Goal: Information Seeking & Learning: Learn about a topic

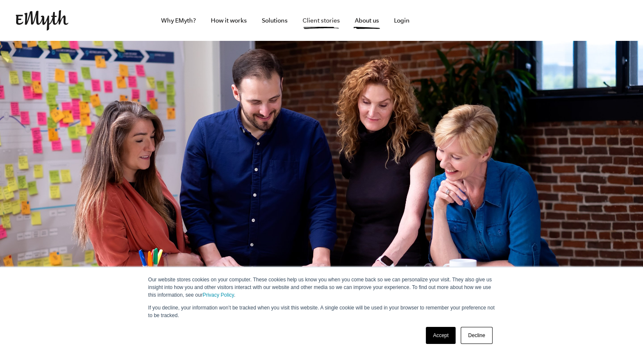
click at [311, 21] on link "Client stories" at bounding box center [321, 20] width 51 height 41
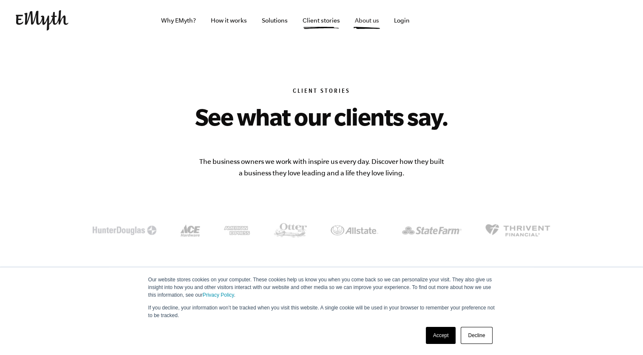
click at [363, 20] on link "About us" at bounding box center [367, 20] width 38 height 41
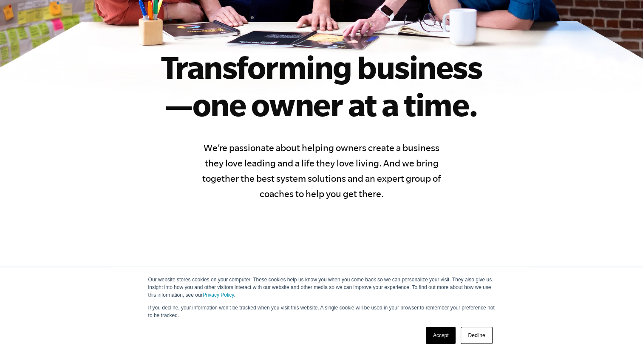
scroll to position [255, 0]
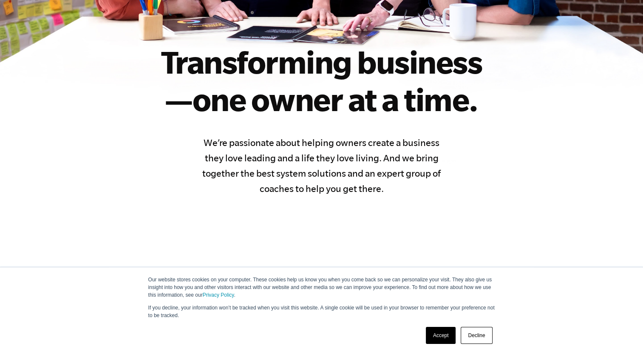
click at [430, 336] on link "Accept" at bounding box center [441, 334] width 30 height 17
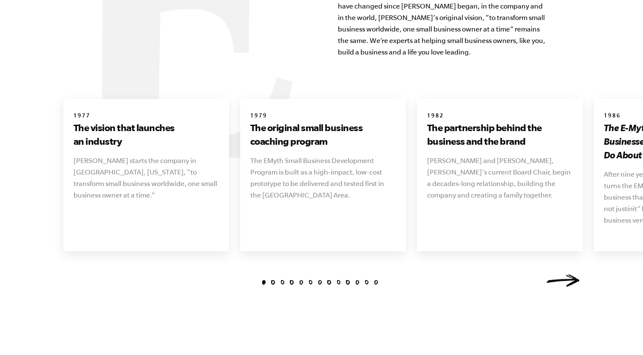
scroll to position [935, 0]
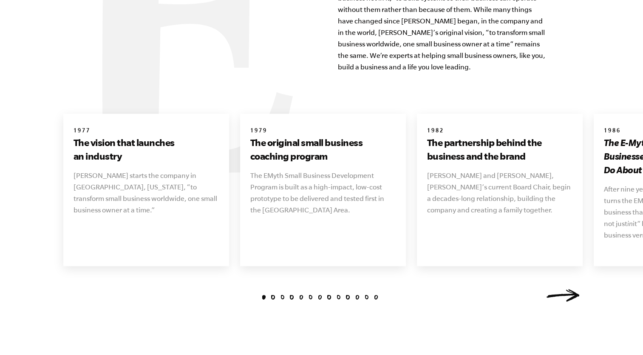
click at [561, 289] on link "Next" at bounding box center [563, 295] width 34 height 13
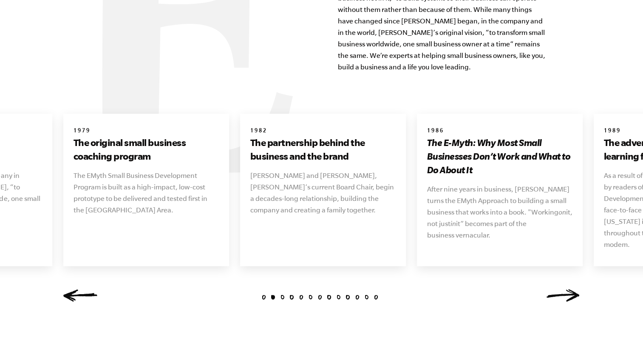
click at [561, 289] on link "Next" at bounding box center [563, 295] width 34 height 13
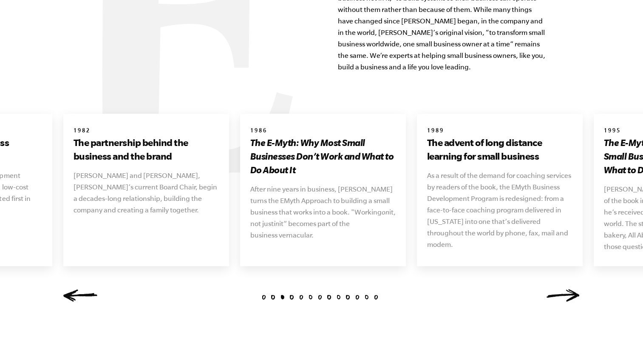
click at [561, 289] on link "Next" at bounding box center [563, 295] width 34 height 13
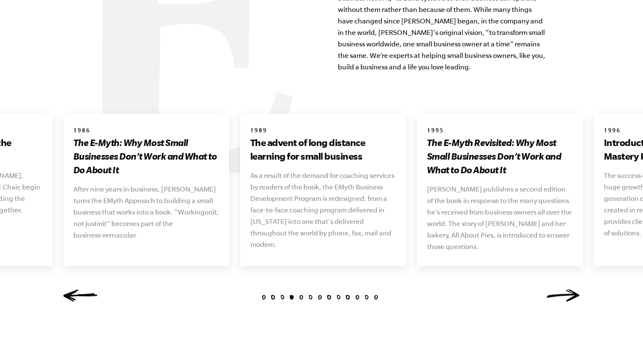
click at [561, 289] on link "Next" at bounding box center [563, 295] width 34 height 13
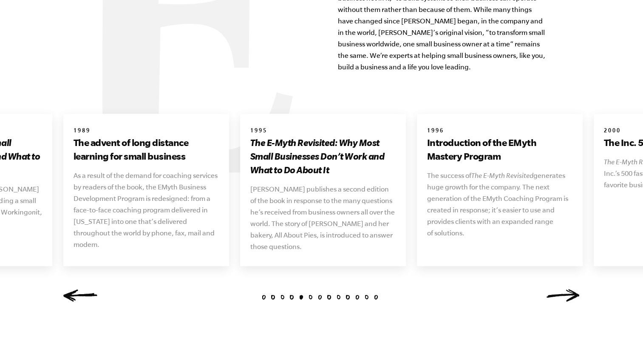
click at [561, 289] on link "Next" at bounding box center [563, 295] width 34 height 13
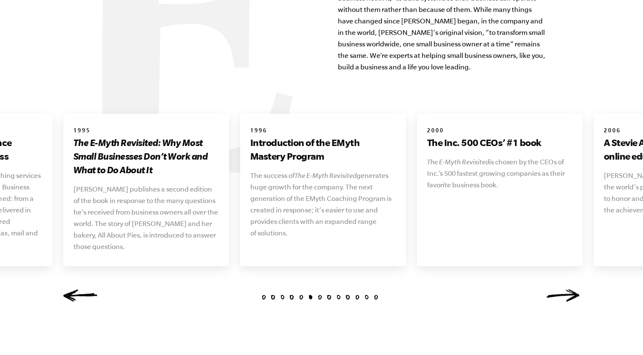
click at [561, 289] on link "Next" at bounding box center [563, 295] width 34 height 13
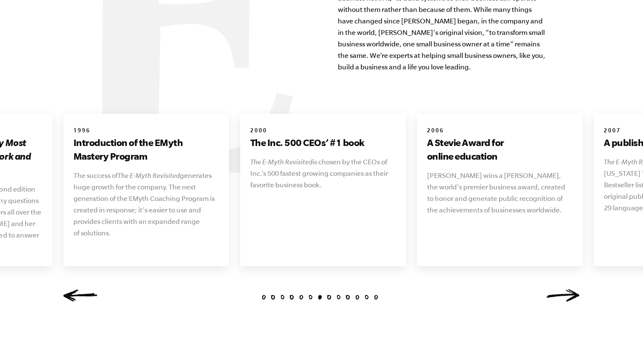
click at [561, 289] on link "Next" at bounding box center [563, 295] width 34 height 13
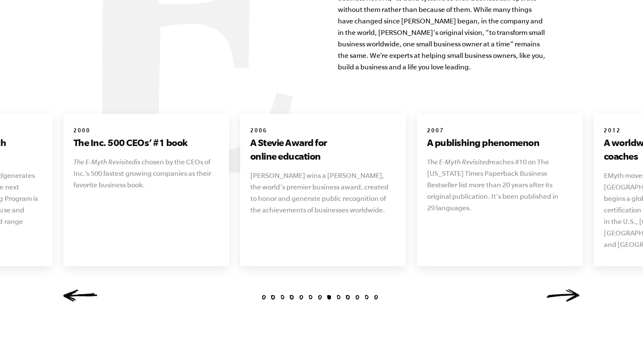
click at [561, 289] on link "Next" at bounding box center [563, 295] width 34 height 13
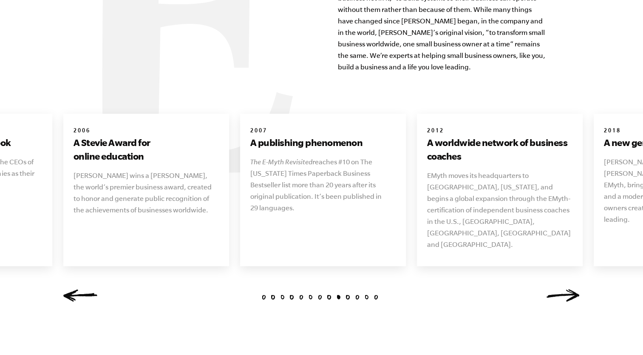
click at [561, 289] on link "Next" at bounding box center [563, 295] width 34 height 13
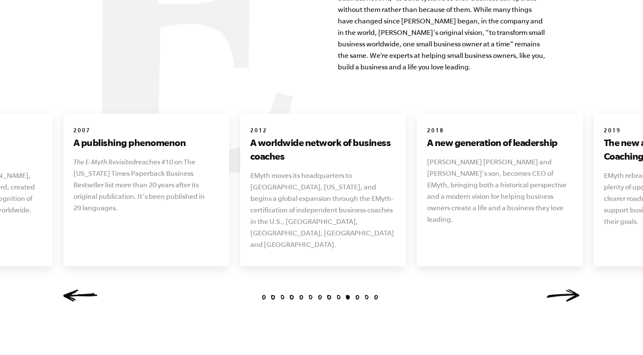
click at [561, 289] on link "Next" at bounding box center [563, 295] width 34 height 13
